Goal: Check status: Check status

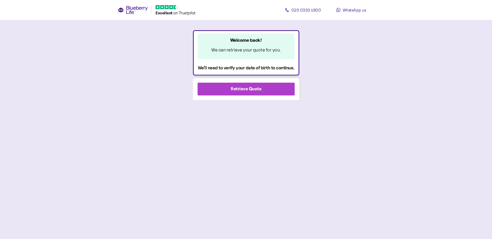
click at [290, 85] on button "Retrieve Quote" at bounding box center [245, 89] width 97 height 13
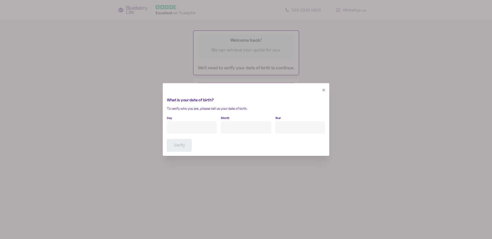
click at [196, 123] on input "Day" at bounding box center [192, 127] width 50 height 13
type input "21"
type input "12"
type input "****"
click at [180, 148] on span "Verify" at bounding box center [179, 145] width 11 height 12
